Goal: Register for event/course

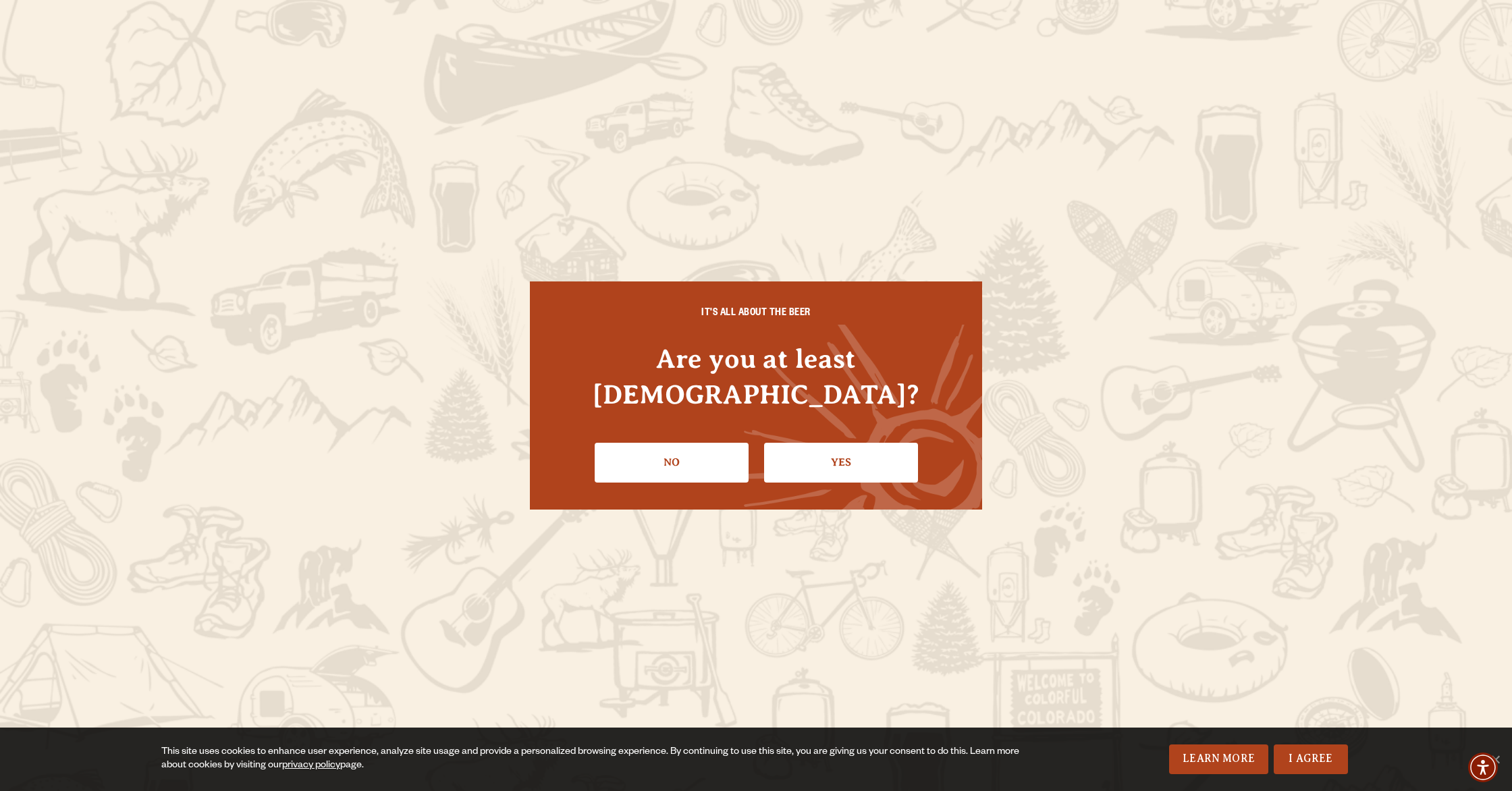
click at [833, 451] on link "Yes" at bounding box center [841, 462] width 154 height 39
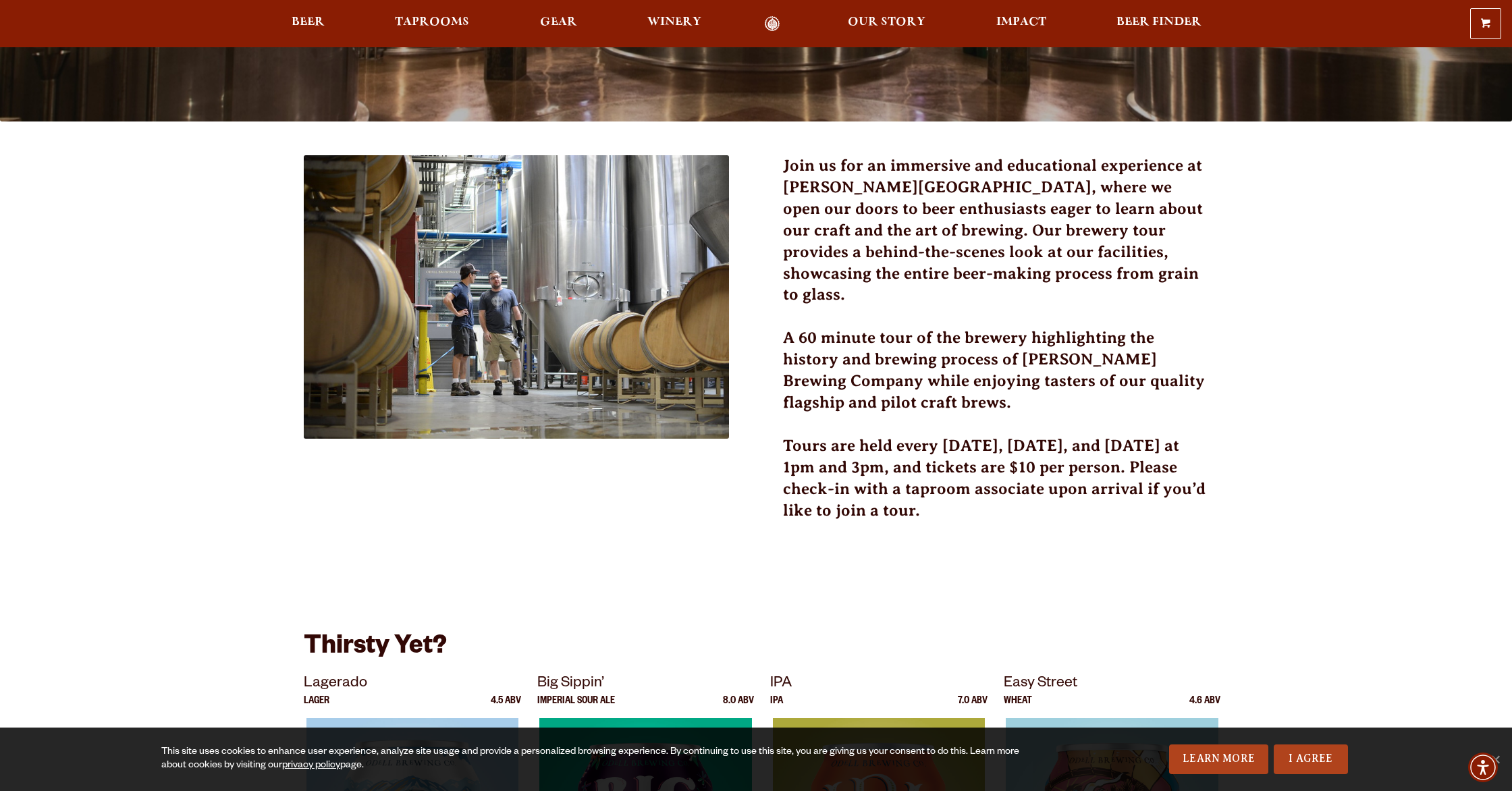
scroll to position [316, 0]
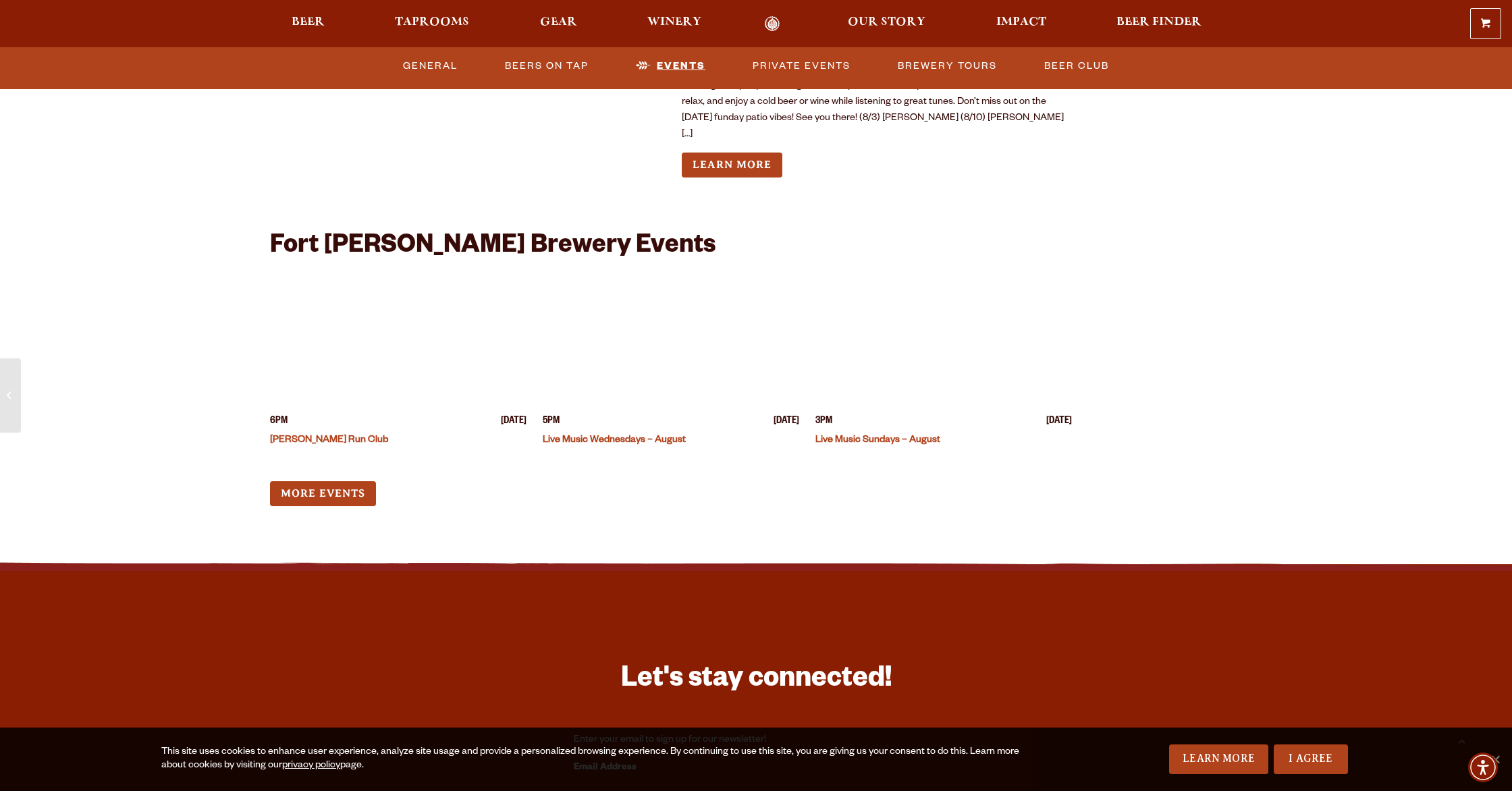
scroll to position [5170, 0]
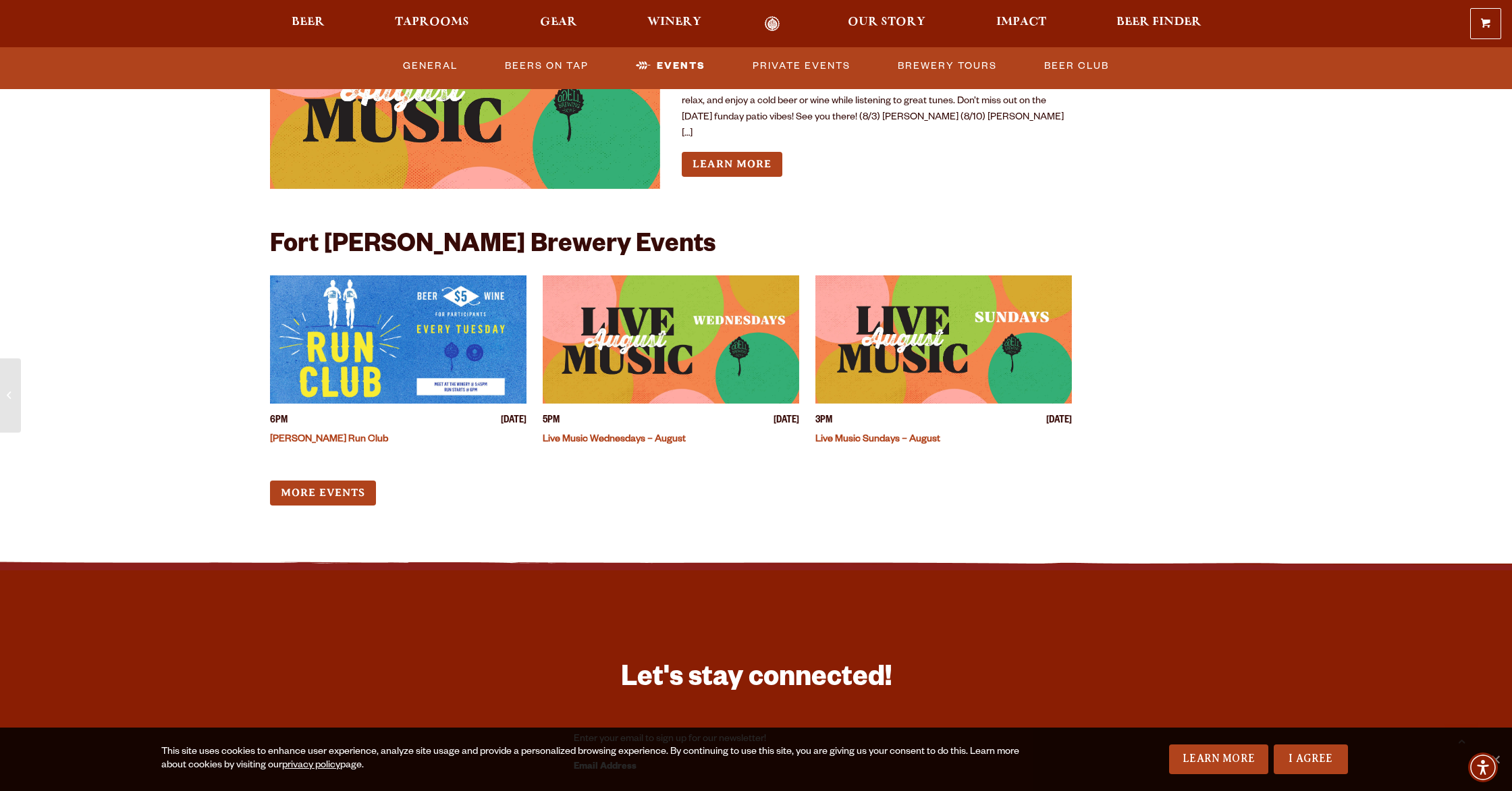
click at [967, 316] on img "View event details" at bounding box center [943, 339] width 256 height 128
